Goal: Transaction & Acquisition: Purchase product/service

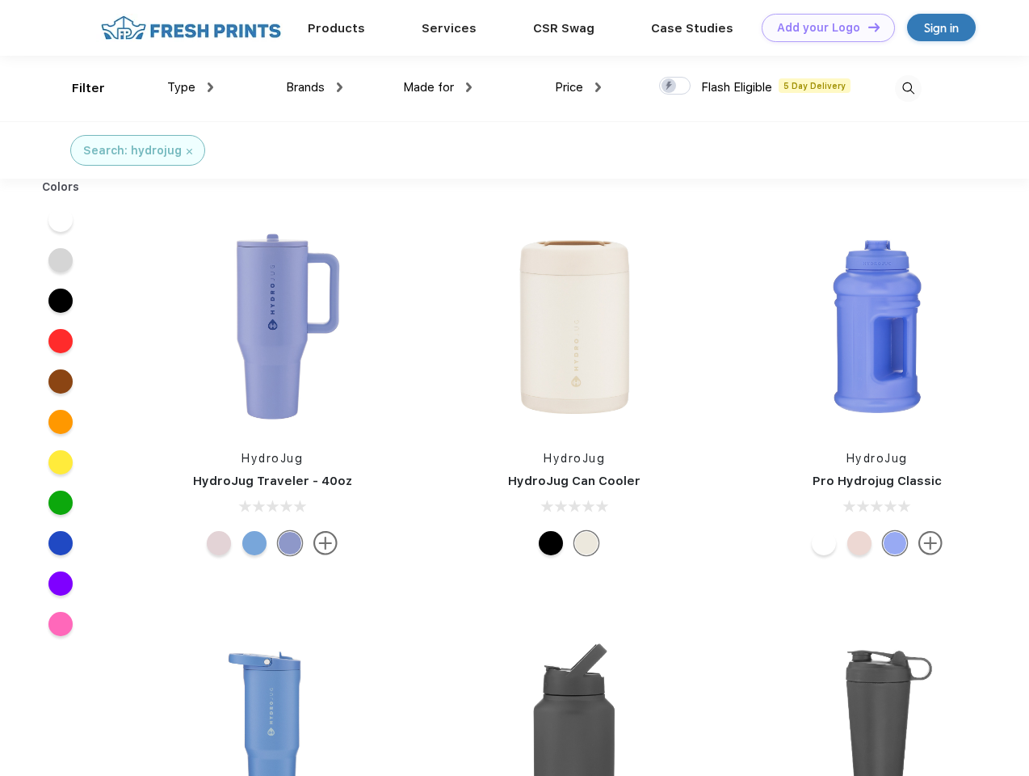
click at [822, 27] on link "Add your Logo Design Tool" at bounding box center [828, 28] width 133 height 28
click at [0, 0] on div "Design Tool" at bounding box center [0, 0] width 0 height 0
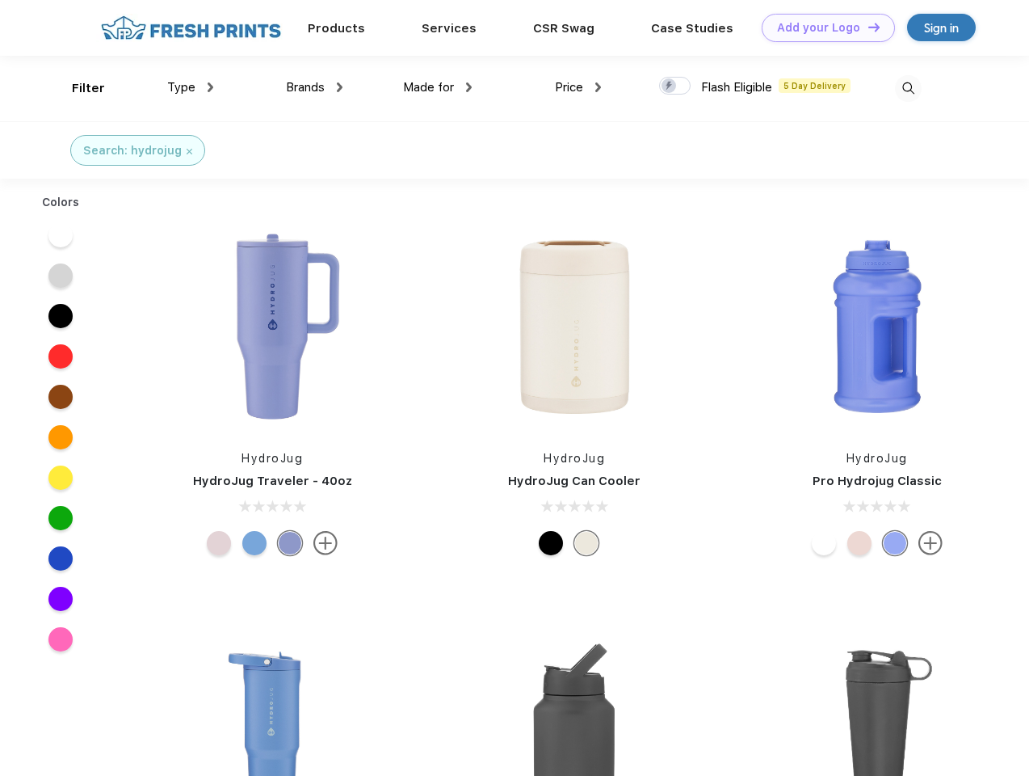
click at [867, 27] on link "Add your Logo Design Tool" at bounding box center [828, 28] width 133 height 28
click at [78, 88] on div "Filter" at bounding box center [88, 88] width 33 height 19
click at [191, 87] on span "Type" at bounding box center [181, 87] width 28 height 15
click at [314, 87] on span "Brands" at bounding box center [305, 87] width 39 height 15
click at [438, 87] on span "Made for" at bounding box center [428, 87] width 51 height 15
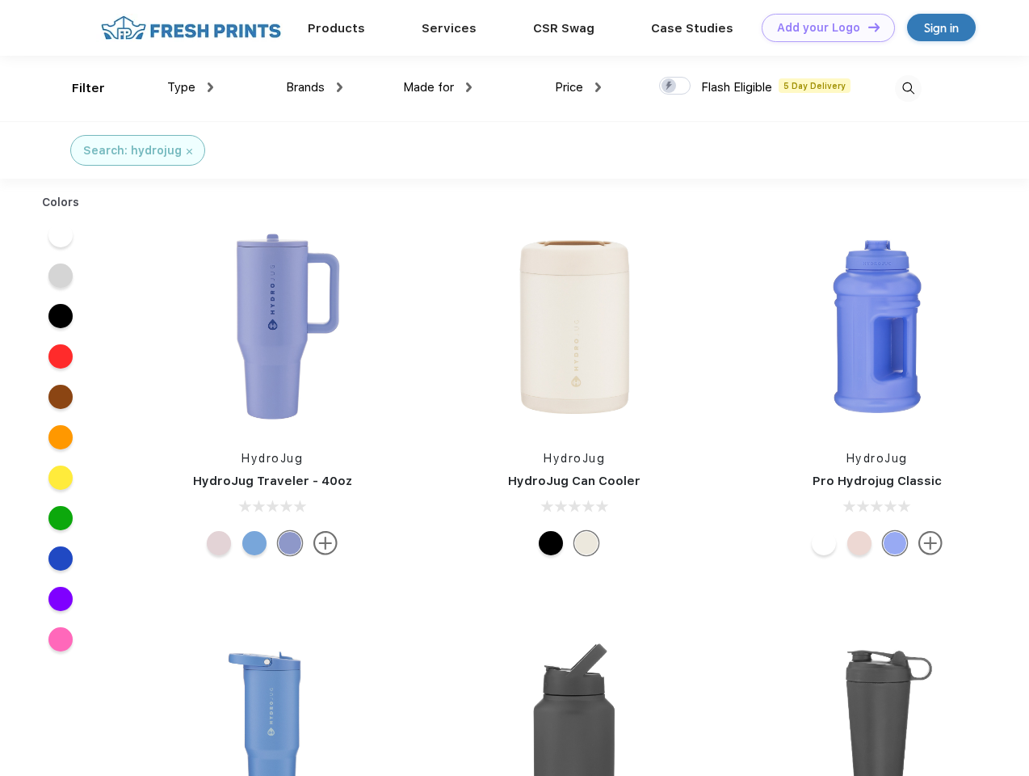
click at [578, 87] on span "Price" at bounding box center [569, 87] width 28 height 15
click at [675, 86] on div at bounding box center [675, 86] width 32 height 18
click at [670, 86] on input "checkbox" at bounding box center [664, 81] width 11 height 11
click at [908, 88] on img at bounding box center [908, 88] width 27 height 27
